Goal: Transaction & Acquisition: Purchase product/service

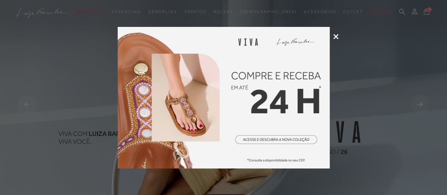
click at [335, 37] on icon at bounding box center [335, 36] width 5 height 5
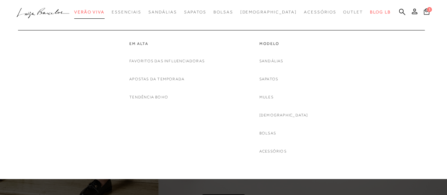
click at [105, 10] on span "Verão Viva" at bounding box center [89, 12] width 30 height 5
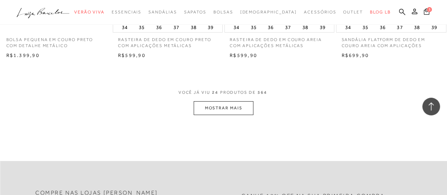
scroll to position [1308, 0]
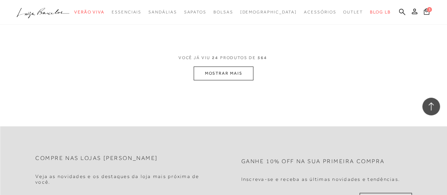
click at [232, 67] on button "MOSTRAR MAIS" at bounding box center [223, 73] width 59 height 14
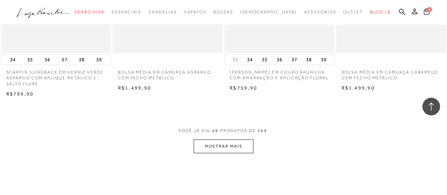
scroll to position [2546, 0]
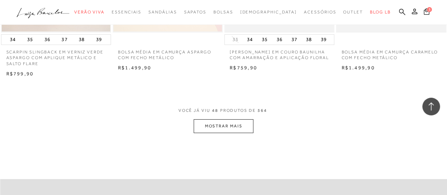
click at [206, 119] on button "MOSTRAR MAIS" at bounding box center [223, 126] width 59 height 14
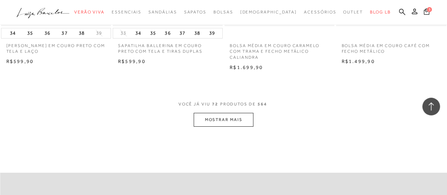
scroll to position [3854, 0]
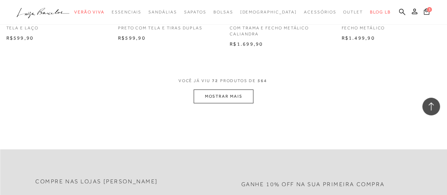
click at [235, 92] on button "MOSTRAR MAIS" at bounding box center [223, 96] width 59 height 14
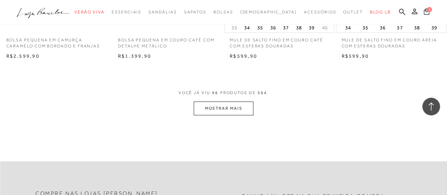
scroll to position [5127, 0]
click at [229, 101] on button "MOSTRAR MAIS" at bounding box center [223, 108] width 59 height 14
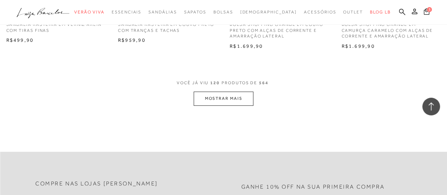
scroll to position [6436, 0]
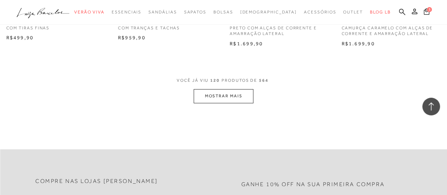
click at [226, 92] on button "MOSTRAR MAIS" at bounding box center [223, 96] width 59 height 14
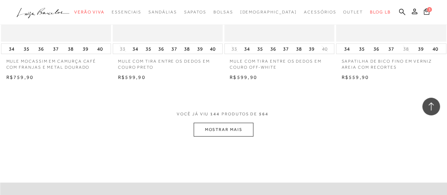
scroll to position [7744, 0]
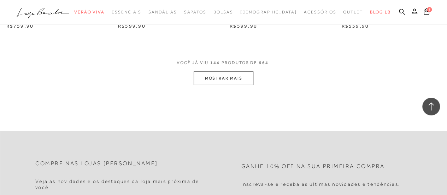
click at [238, 75] on button "MOSTRAR MAIS" at bounding box center [223, 78] width 59 height 14
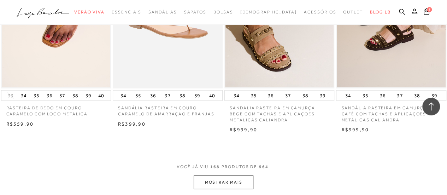
scroll to position [8946, 0]
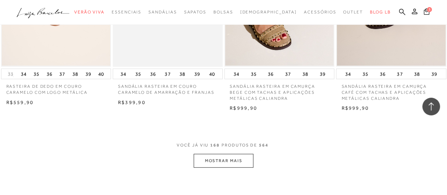
click at [218, 154] on button "MOSTRAR MAIS" at bounding box center [223, 161] width 59 height 14
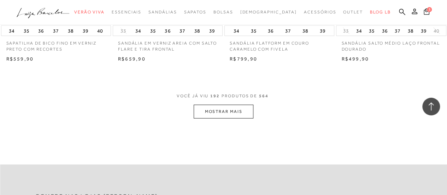
scroll to position [10325, 0]
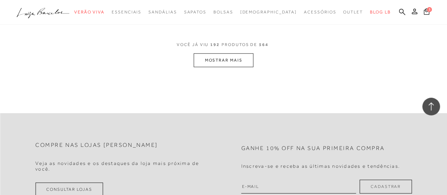
click at [232, 58] on button "MOSTRAR MAIS" at bounding box center [223, 60] width 59 height 14
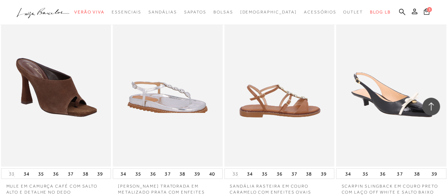
scroll to position [11527, 0]
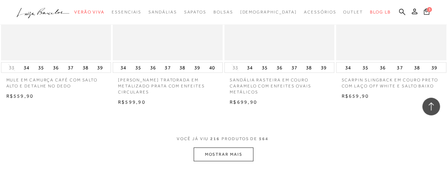
click at [243, 147] on button "MOSTRAR MAIS" at bounding box center [223, 154] width 59 height 14
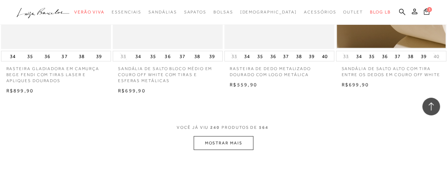
scroll to position [12871, 0]
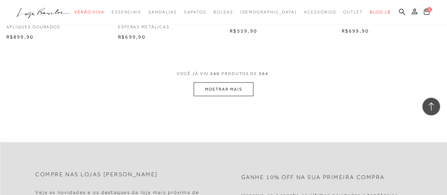
click at [238, 84] on button "MOSTRAR MAIS" at bounding box center [223, 89] width 59 height 14
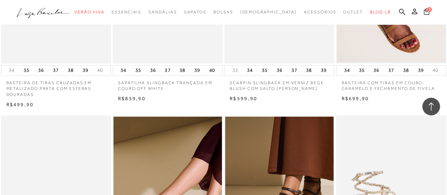
scroll to position [13720, 0]
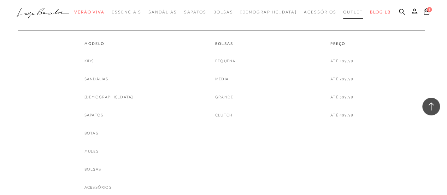
click at [343, 15] on link "Outlet" at bounding box center [353, 12] width 20 height 13
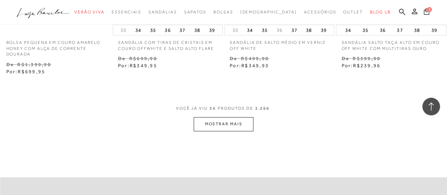
scroll to position [1308, 0]
click at [207, 117] on button "MOSTRAR MAIS" at bounding box center [223, 124] width 59 height 14
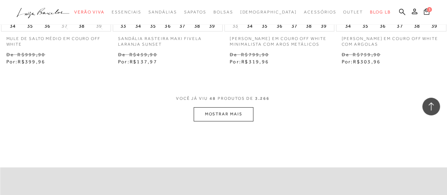
scroll to position [2652, 0]
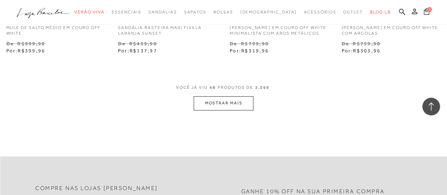
click at [226, 96] on button "MOSTRAR MAIS" at bounding box center [223, 103] width 59 height 14
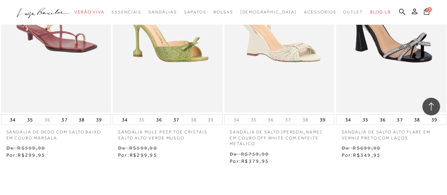
scroll to position [3890, 0]
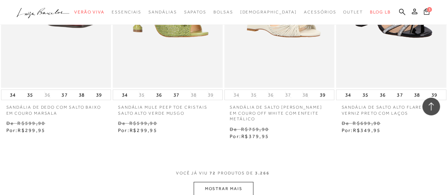
click at [230, 184] on button "MOSTRAR MAIS" at bounding box center [223, 189] width 59 height 14
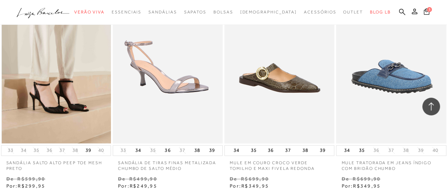
scroll to position [4491, 0]
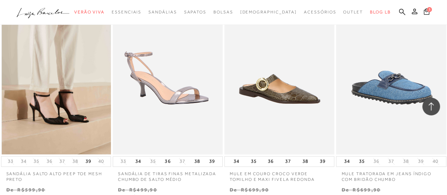
click at [83, 98] on img at bounding box center [56, 71] width 109 height 165
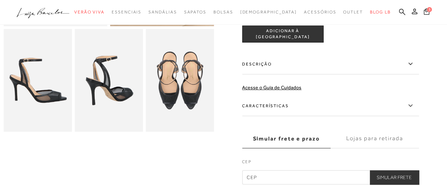
scroll to position [177, 0]
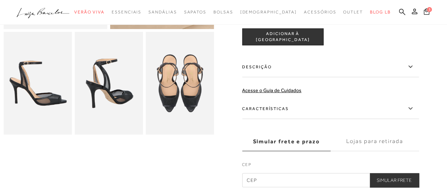
click at [276, 68] on label "Descrição" at bounding box center [330, 67] width 177 height 21
click at [0, 0] on input "Descrição" at bounding box center [0, 0] width 0 height 0
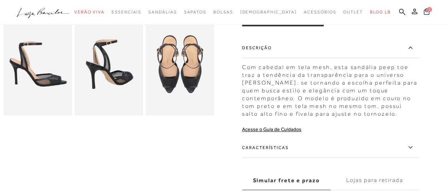
scroll to position [212, 0]
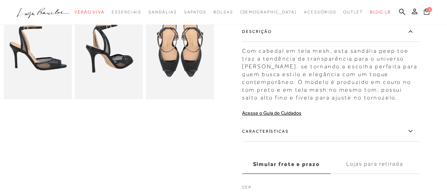
click at [281, 136] on label "Características" at bounding box center [330, 131] width 177 height 21
click at [0, 0] on input "Características" at bounding box center [0, 0] width 0 height 0
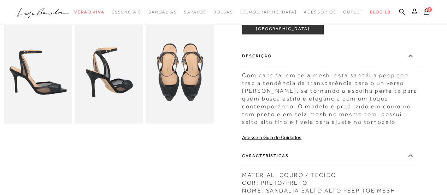
scroll to position [177, 0]
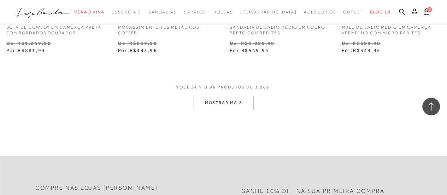
scroll to position [5304, 0]
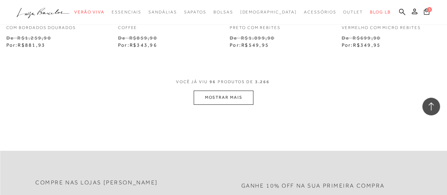
click at [205, 80] on span "VOCÊ JÁ VIU 96 PRODUTOS DE 3.266" at bounding box center [223, 84] width 95 height 13
click at [212, 94] on button "MOSTRAR MAIS" at bounding box center [223, 98] width 59 height 14
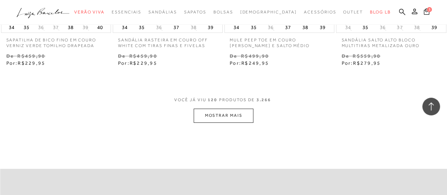
scroll to position [6612, 0]
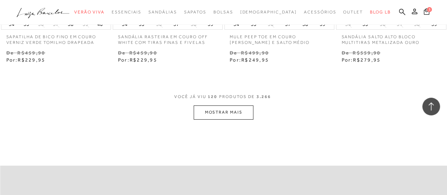
click at [213, 103] on span "VOCÊ JÁ VIU 120 PRODUTOS DE 3.266" at bounding box center [223, 99] width 99 height 13
click at [213, 110] on button "MOSTRAR MAIS" at bounding box center [223, 112] width 59 height 14
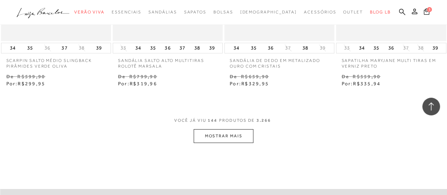
scroll to position [7956, 0]
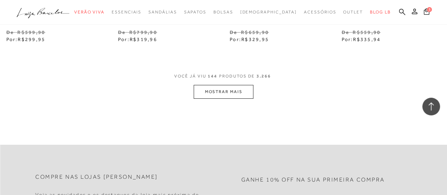
click at [236, 93] on button "MOSTRAR MAIS" at bounding box center [223, 92] width 59 height 14
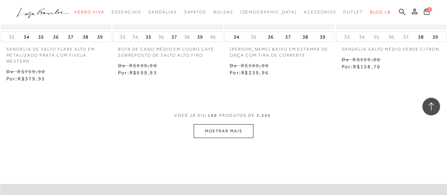
scroll to position [9264, 0]
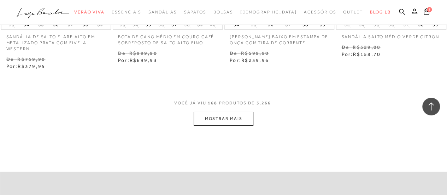
click at [211, 117] on button "MOSTRAR MAIS" at bounding box center [223, 119] width 59 height 14
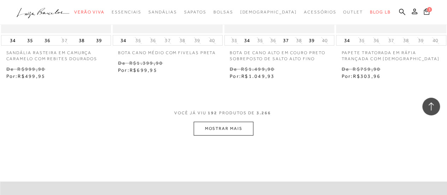
scroll to position [10537, 0]
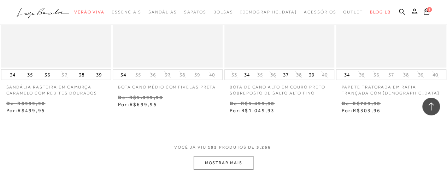
click at [233, 160] on button "MOSTRAR MAIS" at bounding box center [223, 163] width 59 height 14
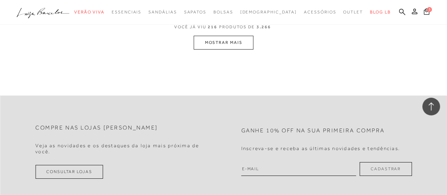
scroll to position [11987, 0]
click at [239, 47] on button "MOSTRAR MAIS" at bounding box center [223, 42] width 59 height 14
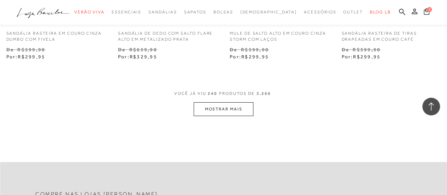
scroll to position [13240, 0]
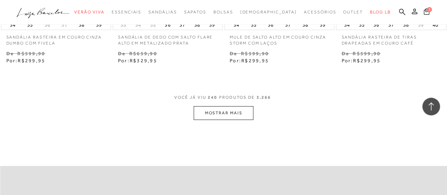
click at [237, 118] on button "MOSTRAR MAIS" at bounding box center [223, 113] width 59 height 14
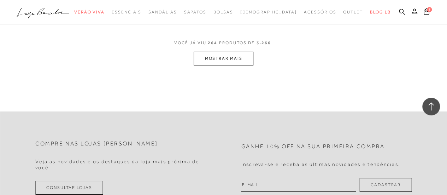
scroll to position [14619, 0]
click at [231, 58] on button "MOSTRAR MAIS" at bounding box center [223, 57] width 59 height 14
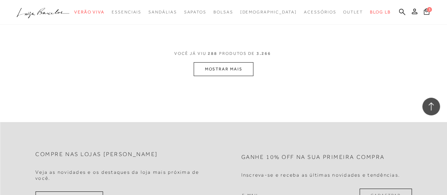
scroll to position [15892, 0]
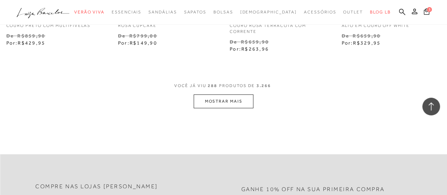
click at [225, 106] on button "MOSTRAR MAIS" at bounding box center [223, 101] width 59 height 14
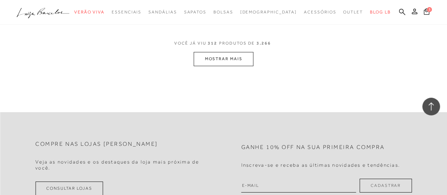
scroll to position [17271, 0]
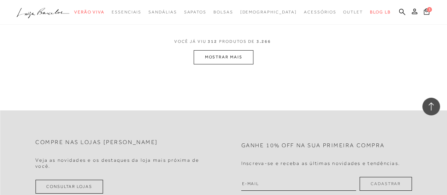
click at [215, 51] on button "MOSTRAR MAIS" at bounding box center [223, 57] width 59 height 14
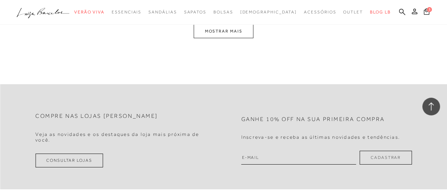
scroll to position [18614, 0]
click at [229, 28] on button "MOSTRAR MAIS" at bounding box center [223, 31] width 59 height 14
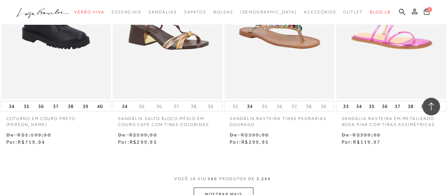
scroll to position [19855, 0]
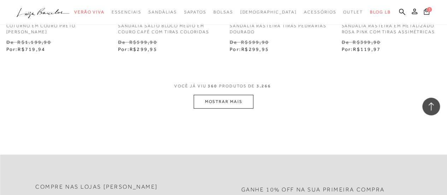
click at [228, 95] on button "MOSTRAR MAIS" at bounding box center [223, 102] width 59 height 14
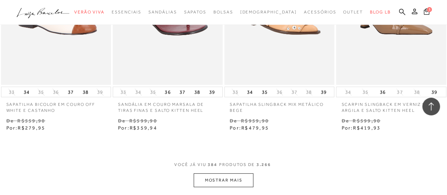
scroll to position [21198, 0]
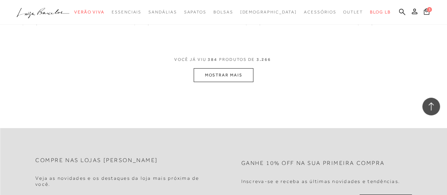
click at [219, 64] on span "VOCÊ JÁ VIU 384 PRODUTOS DE 3.266" at bounding box center [223, 62] width 99 height 13
click at [216, 72] on button "MOSTRAR MAIS" at bounding box center [223, 75] width 59 height 14
